Goal: Task Accomplishment & Management: Manage account settings

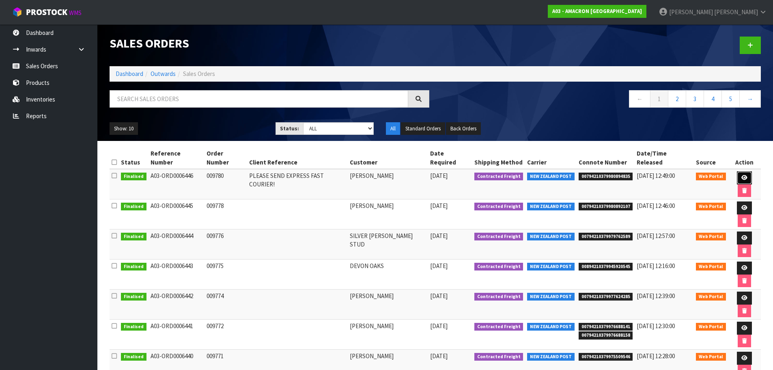
click at [741, 175] on icon at bounding box center [744, 177] width 6 height 5
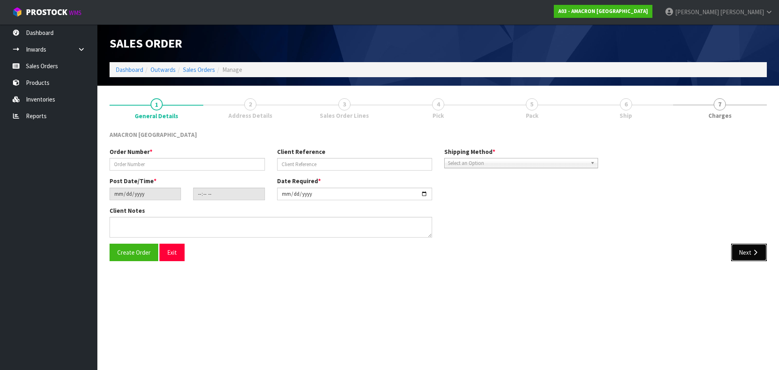
click at [752, 258] on button "Next" at bounding box center [749, 251] width 36 height 17
type input "009780"
type input "PLEASE SEND EXPRESS FAST COURIER!"
type input "[DATE]"
type input "10:06:00.000"
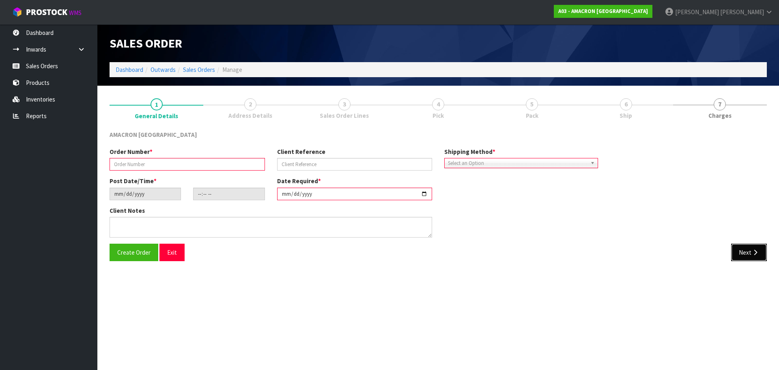
type input "[DATE]"
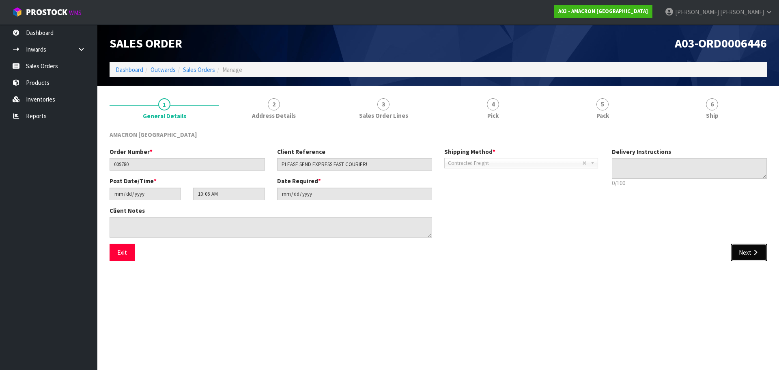
click at [752, 254] on icon "button" at bounding box center [755, 252] width 8 height 6
